Goal: Task Accomplishment & Management: Manage account settings

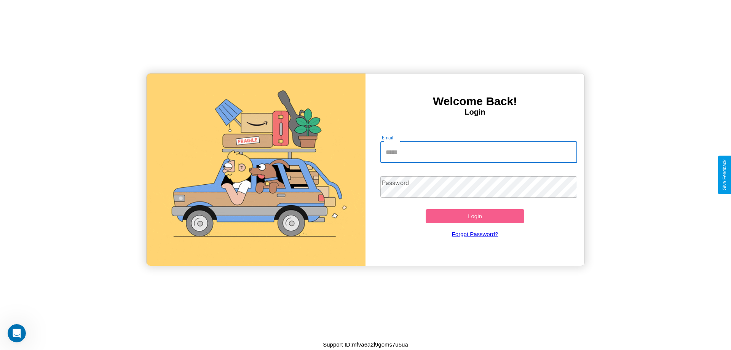
click at [479, 152] on input "Email" at bounding box center [479, 152] width 197 height 21
type input "**********"
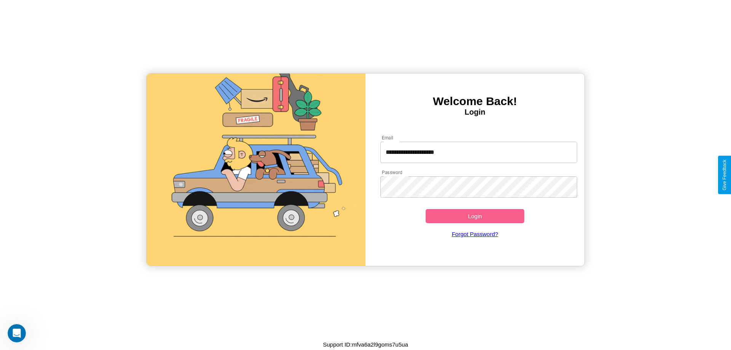
click at [475, 216] on button "Login" at bounding box center [475, 216] width 99 height 14
